Goal: Transaction & Acquisition: Purchase product/service

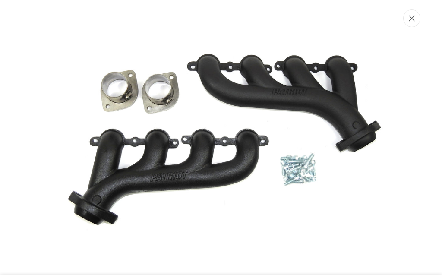
click at [413, 21] on icon "Close" at bounding box center [412, 18] width 6 height 6
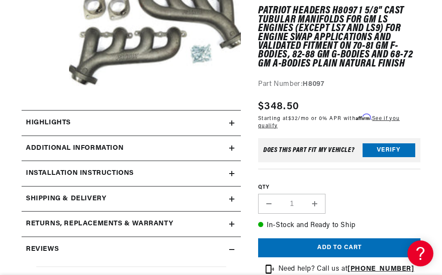
scroll to position [0, 262]
click at [235, 150] on summary "Additional Information" at bounding box center [131, 148] width 219 height 25
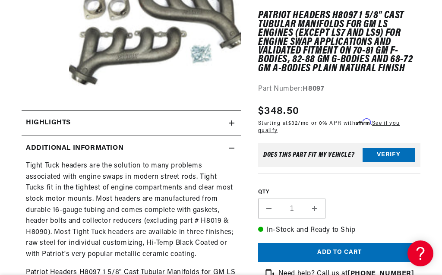
click at [231, 151] on icon at bounding box center [231, 147] width 5 height 5
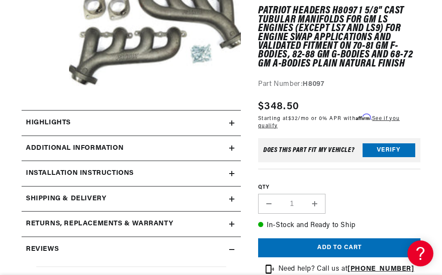
click at [230, 123] on icon at bounding box center [231, 123] width 5 height 0
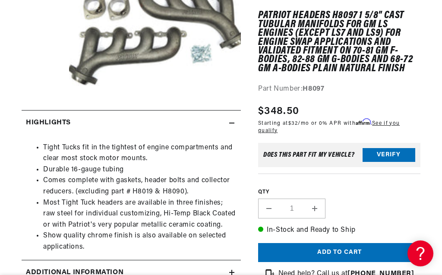
scroll to position [0, 0]
click at [230, 123] on icon at bounding box center [231, 123] width 5 height 0
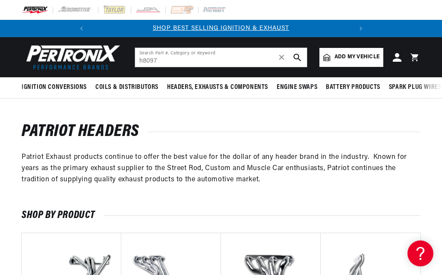
type input "h8097"
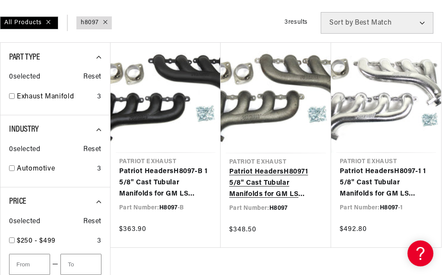
click at [278, 185] on link "Patriot Headers H8097 1 5/8" Cast Tubular Manifolds for GM LS Engines (except L…" at bounding box center [275, 183] width 93 height 33
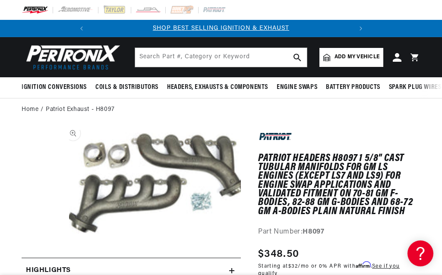
click at [52, 247] on button "Open media 1 in modal" at bounding box center [52, 247] width 0 height 0
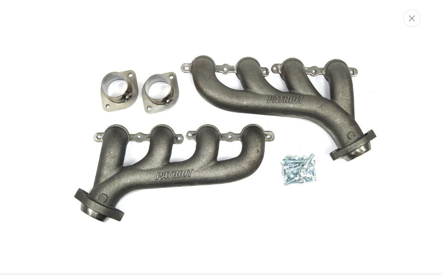
scroll to position [0, 262]
